Goal: Information Seeking & Learning: Learn about a topic

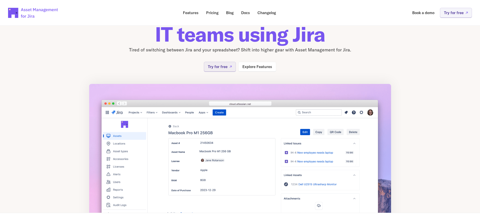
scroll to position [41, 0]
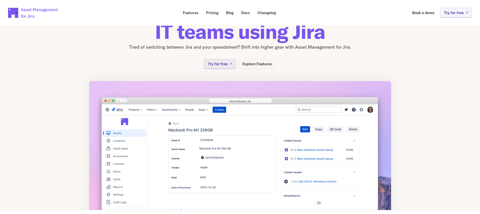
click at [255, 66] on link "Explore Features" at bounding box center [257, 64] width 38 height 10
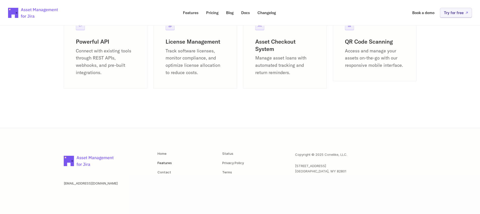
scroll to position [721, 0]
click at [210, 14] on p "Pricing" at bounding box center [212, 13] width 12 height 4
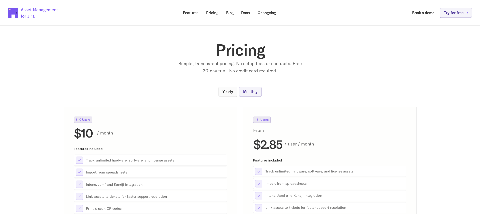
click at [228, 92] on p "Yearly" at bounding box center [228, 92] width 11 height 4
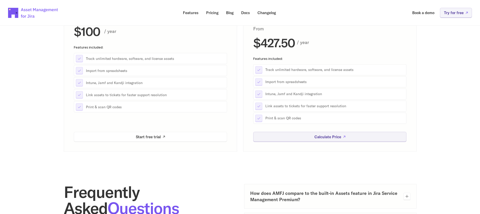
scroll to position [96, 0]
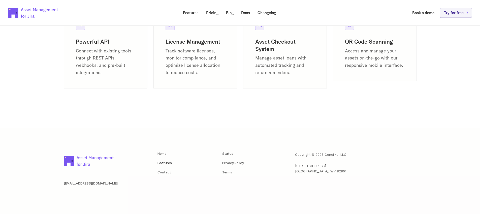
scroll to position [41, 0]
